Goal: Find specific page/section: Find specific page/section

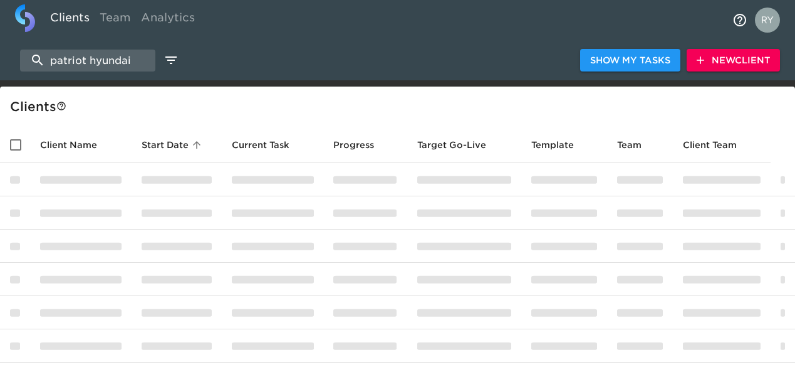
select select "10"
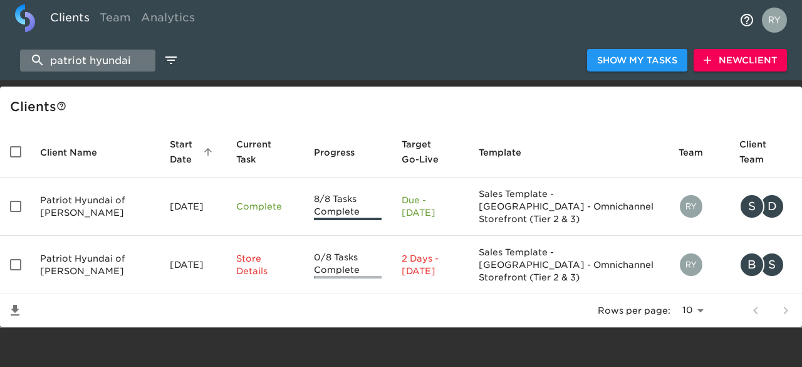
drag, startPoint x: 138, startPoint y: 58, endPoint x: 28, endPoint y: 67, distance: 111.3
click at [28, 67] on input "patriot hyundai" at bounding box center [87, 60] width 135 height 22
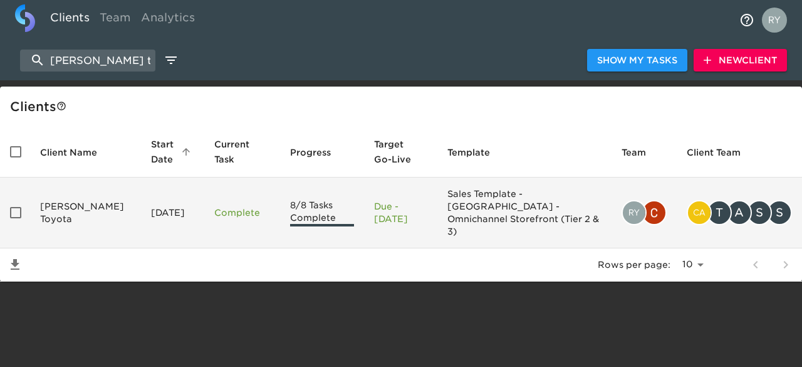
type input "[PERSON_NAME] t"
click at [63, 209] on td "[PERSON_NAME] Toyota" at bounding box center [85, 212] width 111 height 71
